Goal: Task Accomplishment & Management: Manage account settings

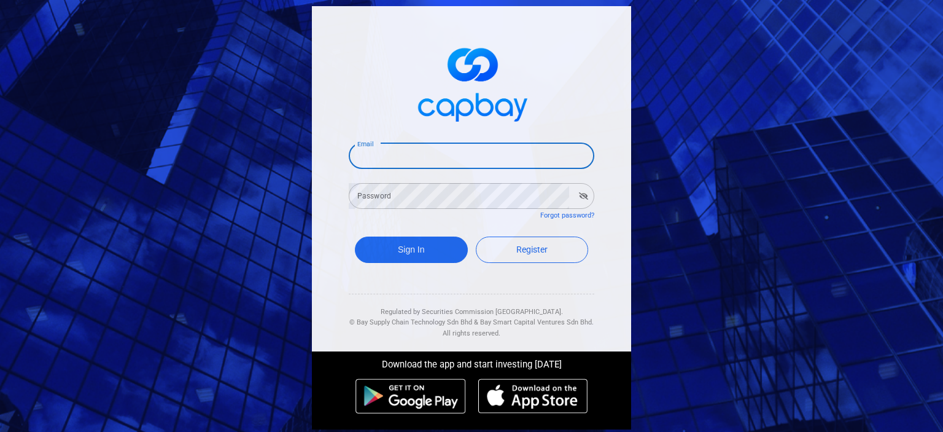
click at [429, 161] on input "Email" at bounding box center [472, 156] width 246 height 26
type input "[EMAIL_ADDRESS][DOMAIN_NAME]"
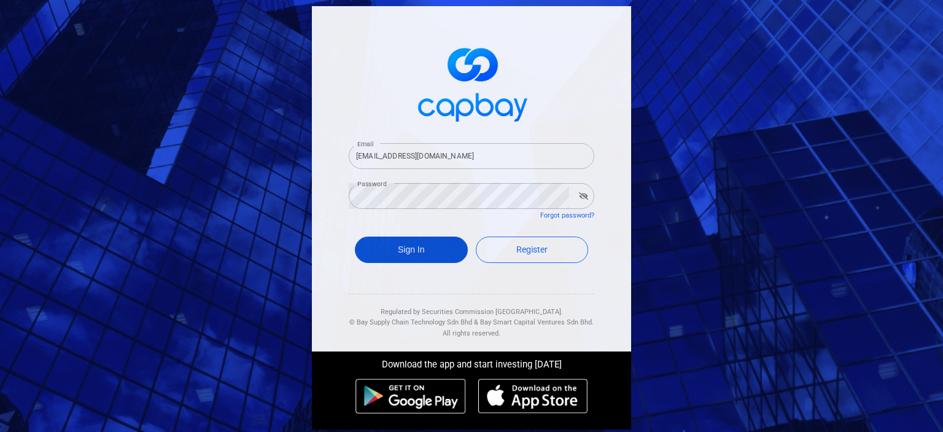
click at [419, 252] on button "Sign In" at bounding box center [411, 249] width 113 height 26
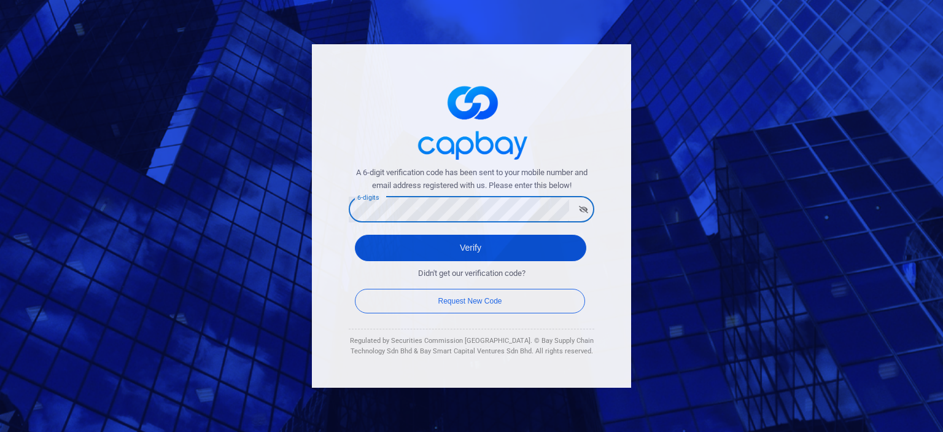
click at [471, 247] on button "Verify" at bounding box center [470, 248] width 231 height 26
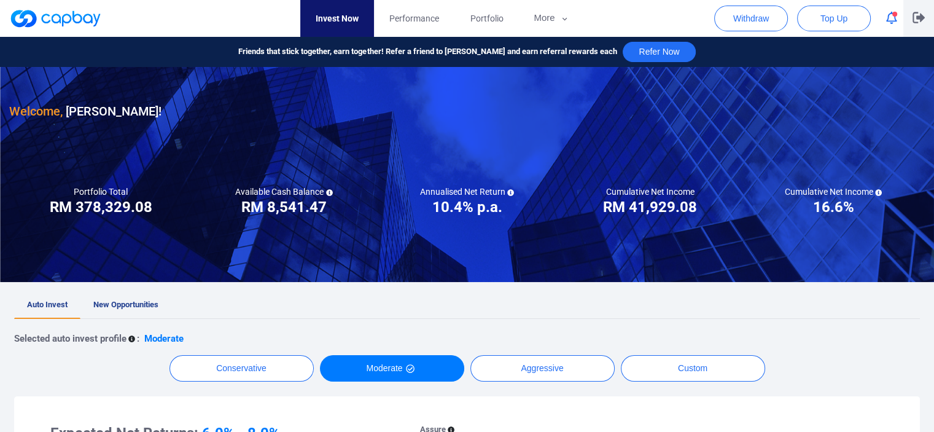
click at [918, 17] on icon "button" at bounding box center [918, 17] width 12 height 11
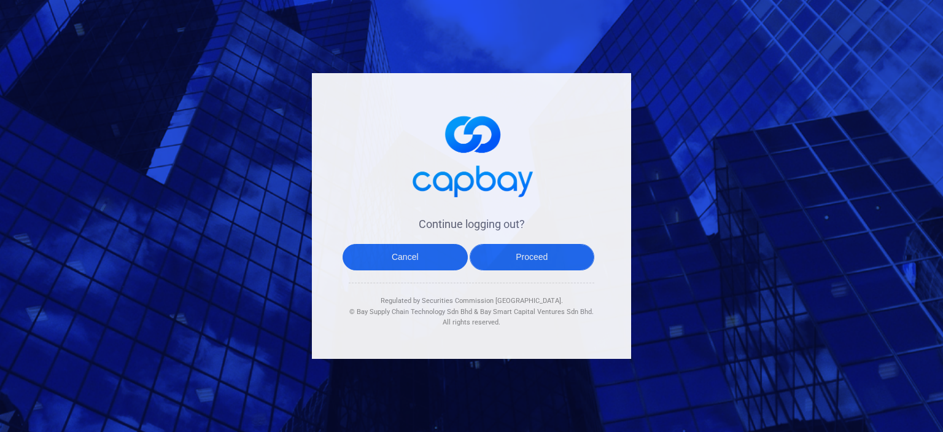
click at [530, 266] on button "Proceed" at bounding box center [532, 257] width 125 height 26
